Goal: Task Accomplishment & Management: Use online tool/utility

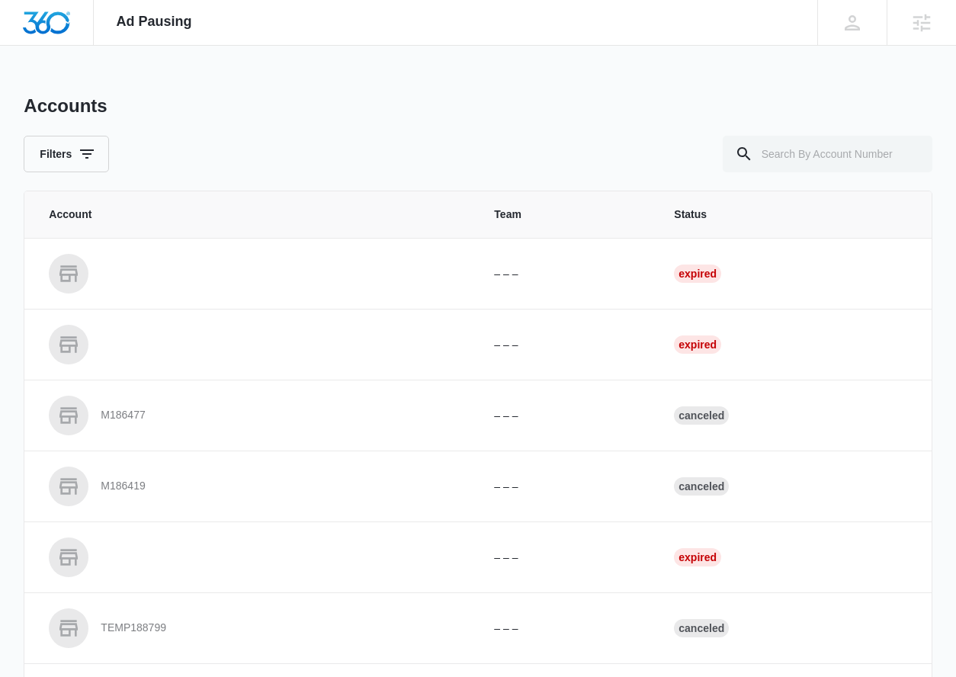
click at [830, 174] on div "Accounts Filters Account Team Status – – – Expired – – – Expired M186477 – – – …" at bounding box center [478, 563] width 908 height 937
click at [835, 159] on input "text" at bounding box center [828, 154] width 210 height 37
paste input "M323419"
type input "M323419"
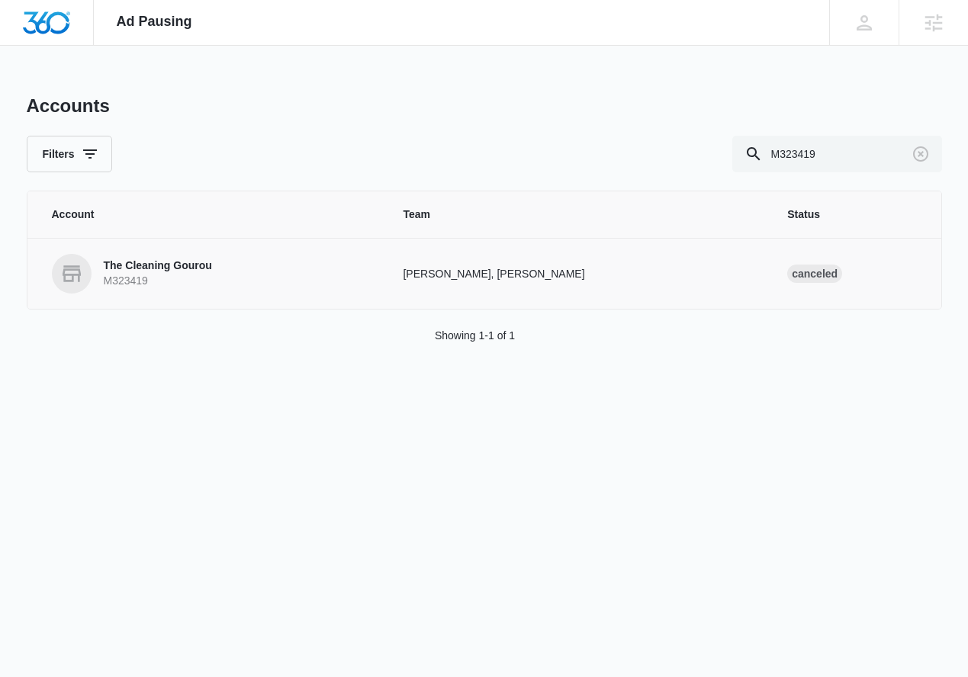
click at [117, 266] on p "The Cleaning Gourou" at bounding box center [158, 266] width 108 height 15
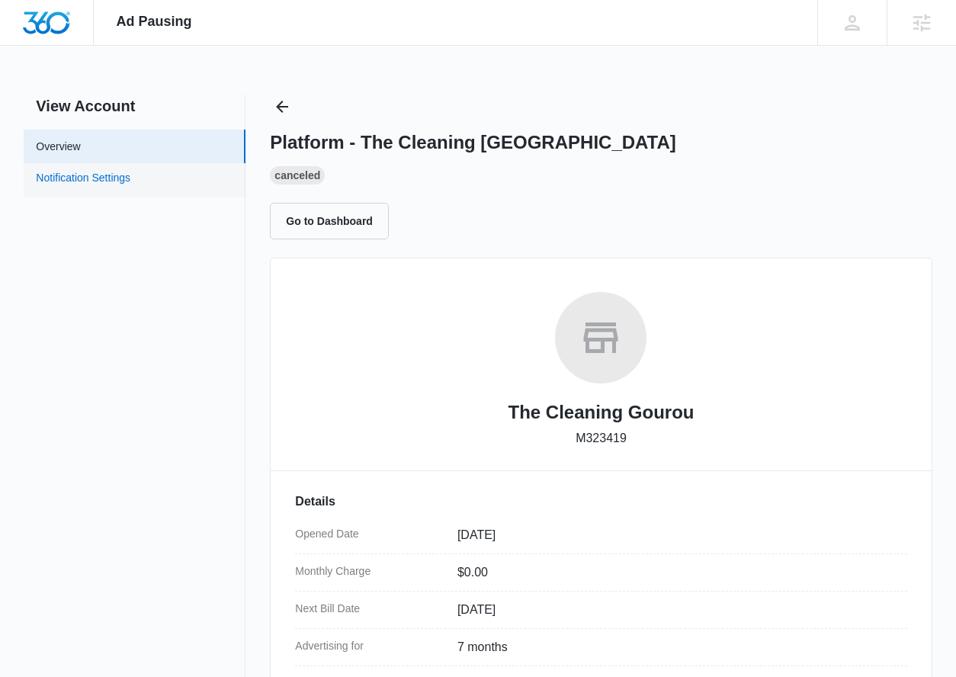
click at [130, 177] on link "Notification Settings" at bounding box center [83, 180] width 95 height 20
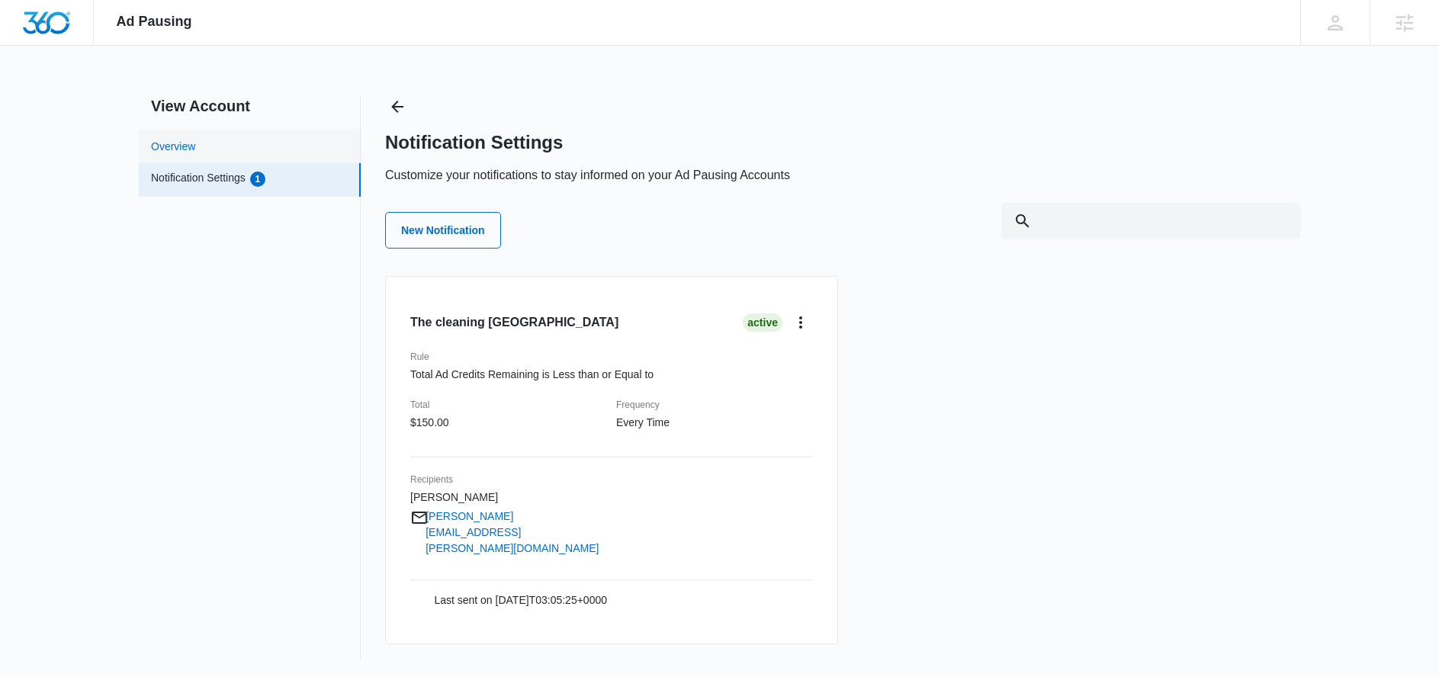
click at [195, 140] on link "Overview" at bounding box center [173, 147] width 44 height 16
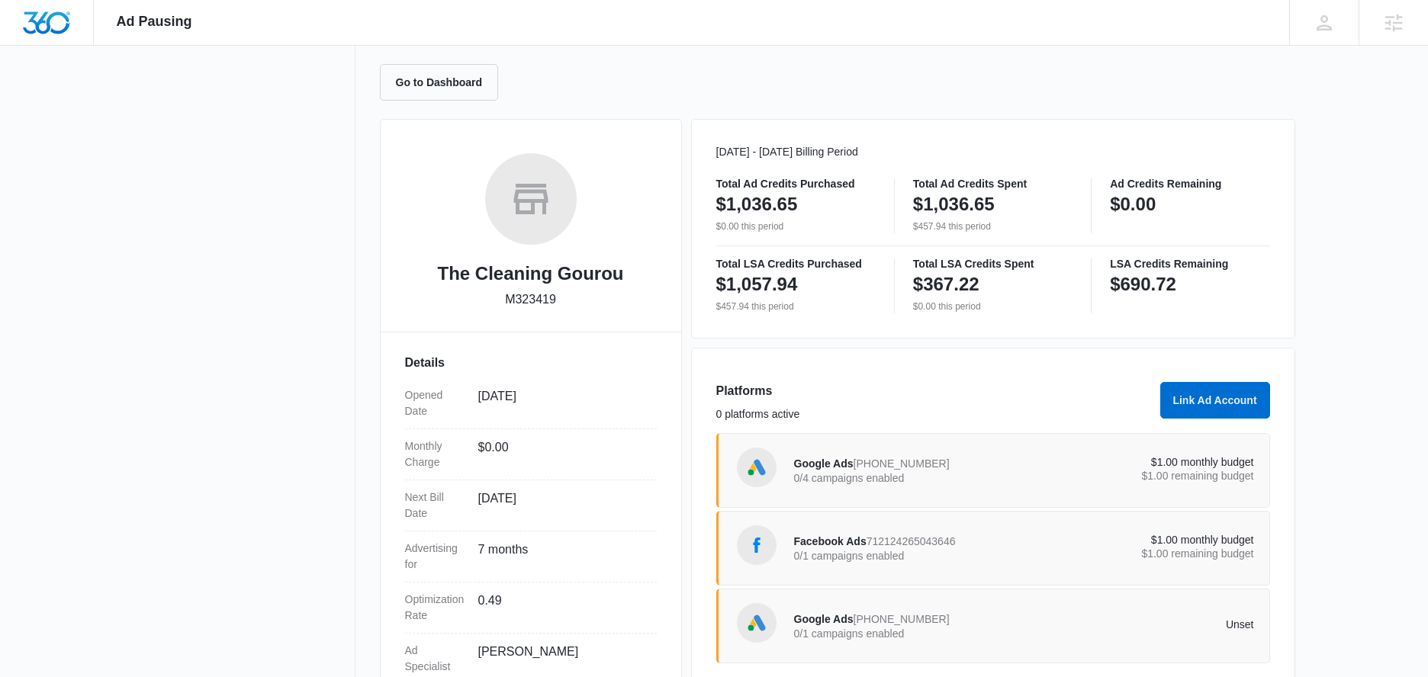
scroll to position [241, 0]
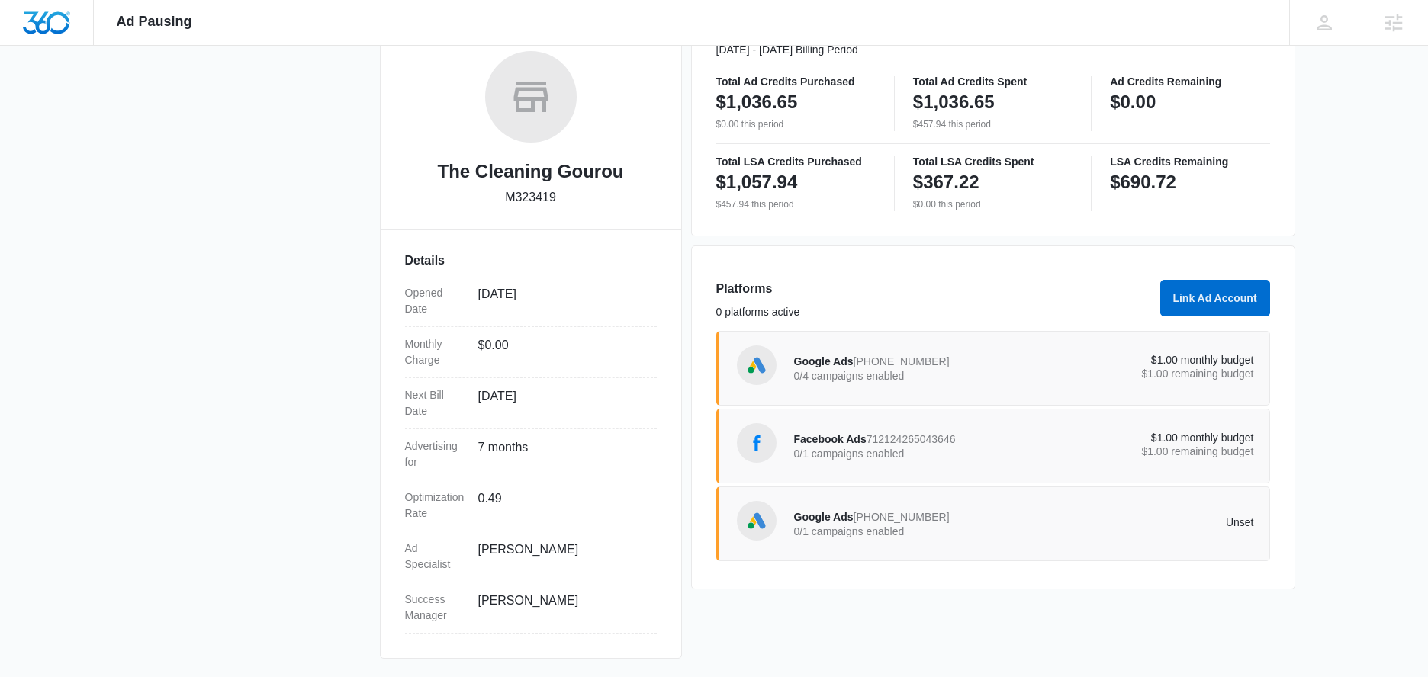
click at [967, 521] on div "Google Ads [PHONE_NUMBER] 0/1 campaigns enabled" at bounding box center [909, 524] width 230 height 32
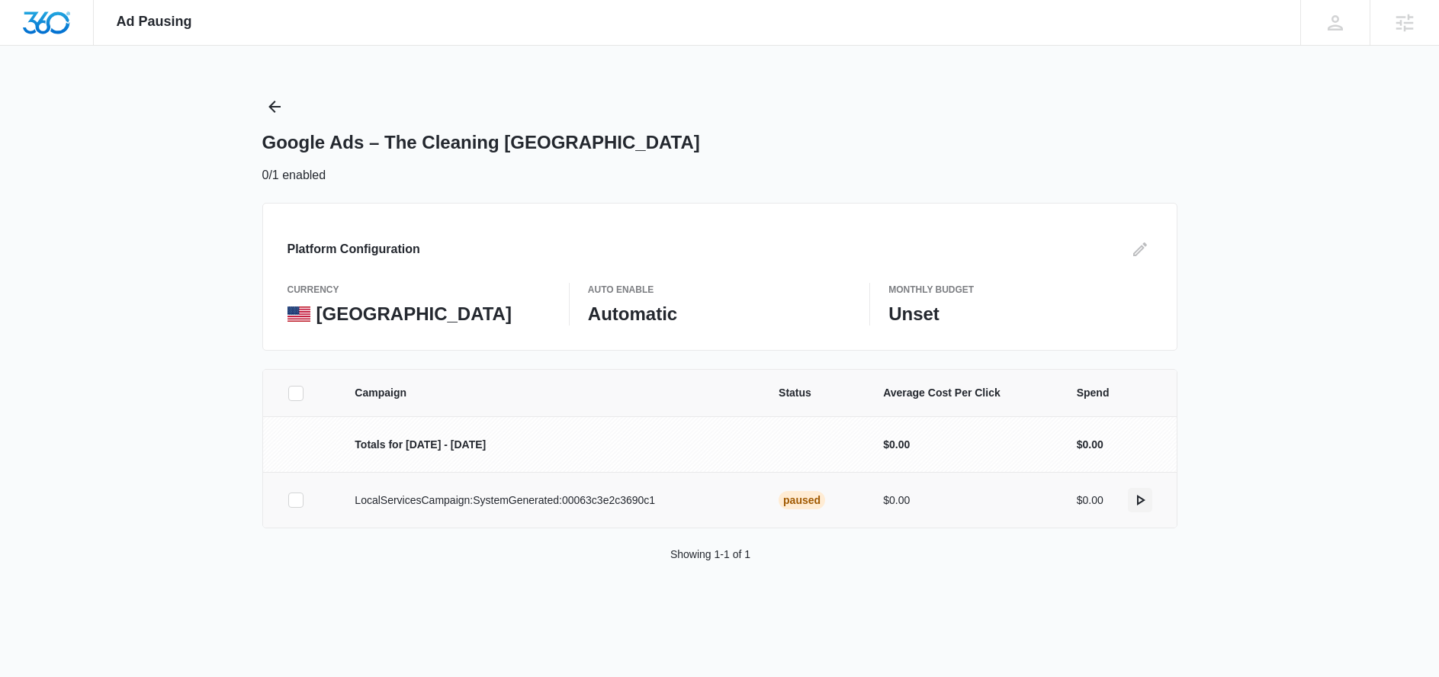
click at [967, 504] on icon "actions.activate" at bounding box center [1140, 500] width 18 height 18
click at [967, 503] on icon "actions.activate" at bounding box center [1141, 500] width 8 height 11
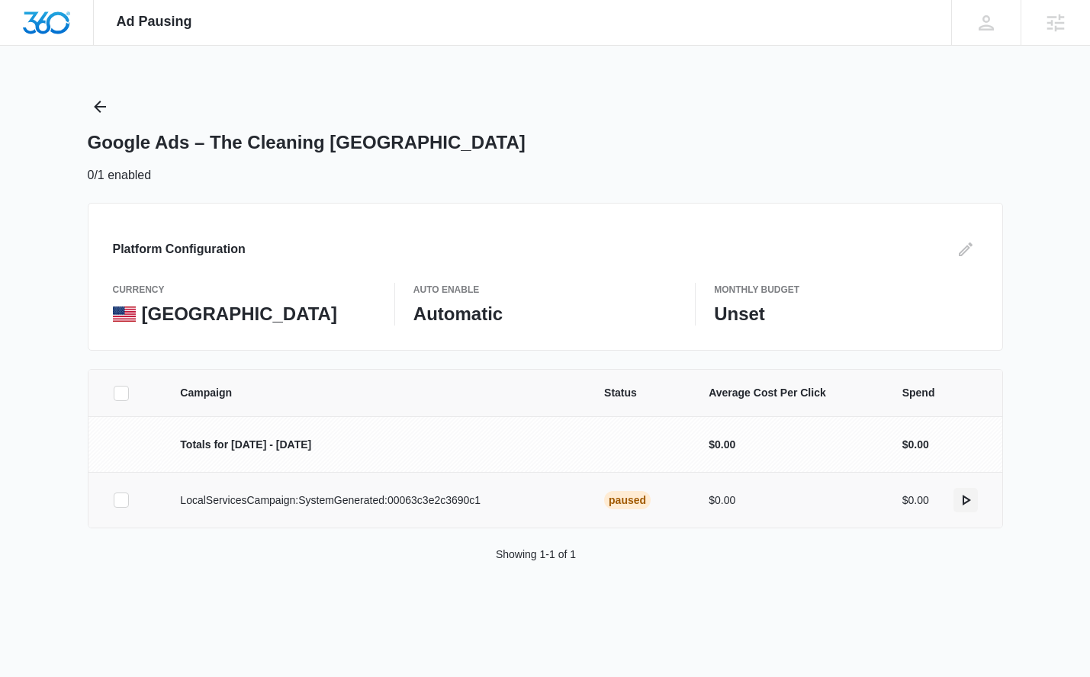
click at [967, 499] on icon "actions.activate" at bounding box center [965, 500] width 18 height 18
